Goal: Entertainment & Leisure: Consume media (video, audio)

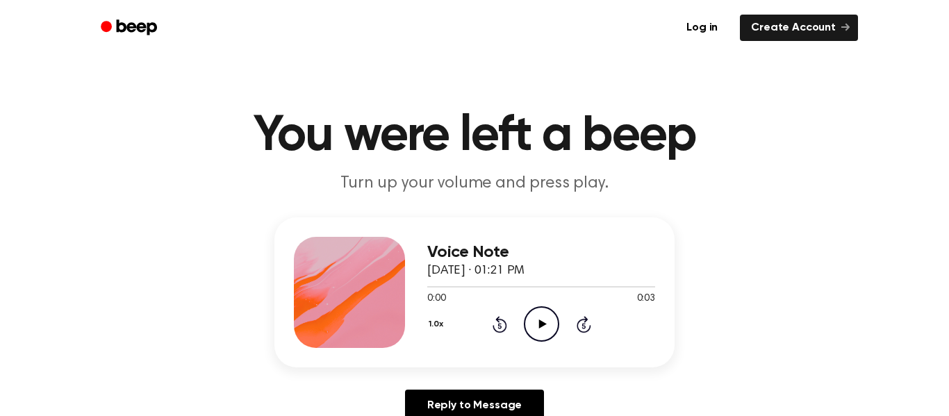
click at [550, 328] on icon "Play Audio" at bounding box center [541, 323] width 35 height 35
click at [536, 329] on icon "Play Audio" at bounding box center [541, 323] width 35 height 35
click at [545, 312] on icon "Play Audio" at bounding box center [541, 323] width 35 height 35
click at [543, 320] on icon "Play Audio" at bounding box center [541, 323] width 35 height 35
